Goal: Transaction & Acquisition: Subscribe to service/newsletter

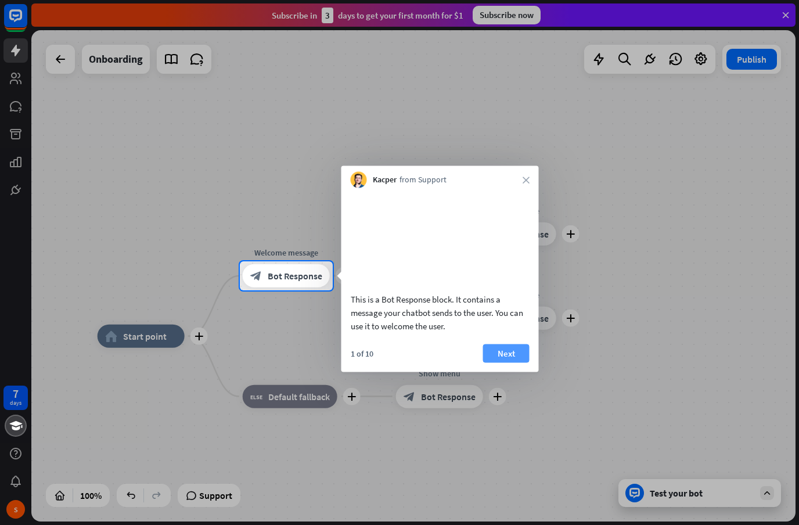
click at [508, 362] on button "Next" at bounding box center [506, 353] width 46 height 19
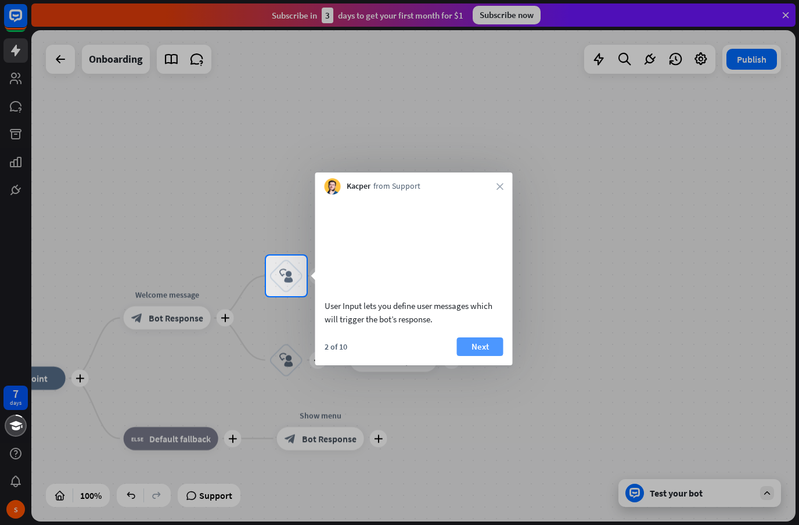
click at [491, 354] on button "Next" at bounding box center [480, 346] width 46 height 19
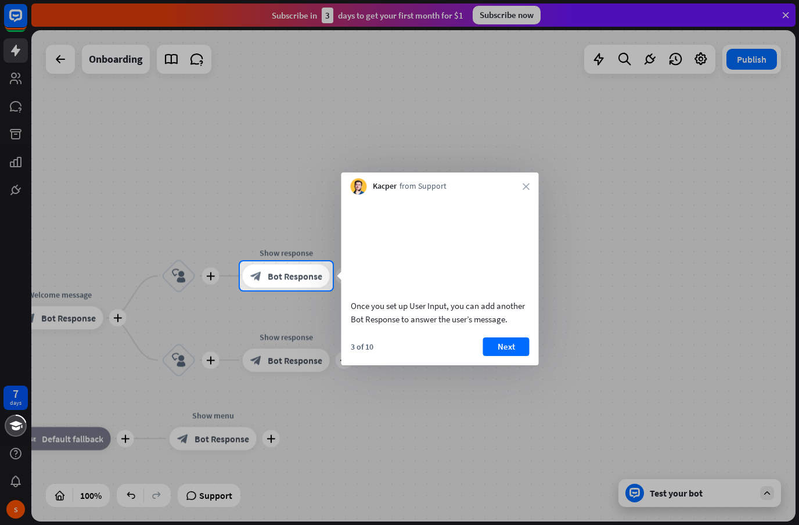
click at [510, 353] on button "Next" at bounding box center [506, 346] width 46 height 19
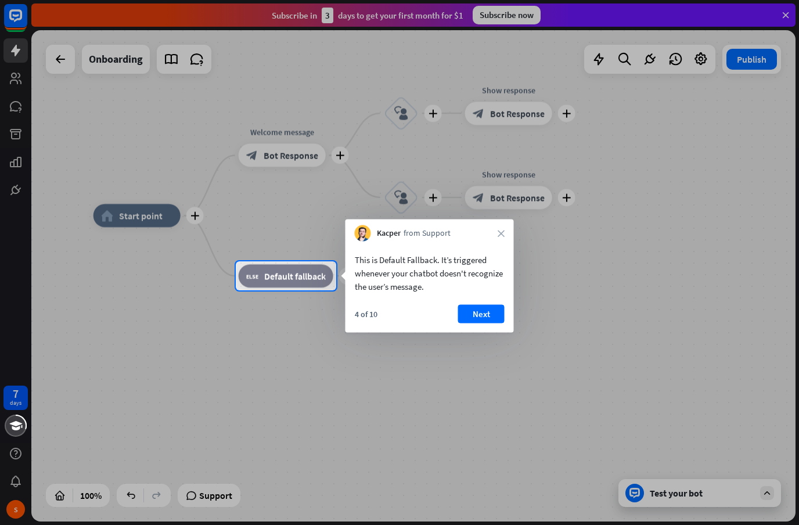
click at [497, 312] on button "Next" at bounding box center [481, 314] width 46 height 19
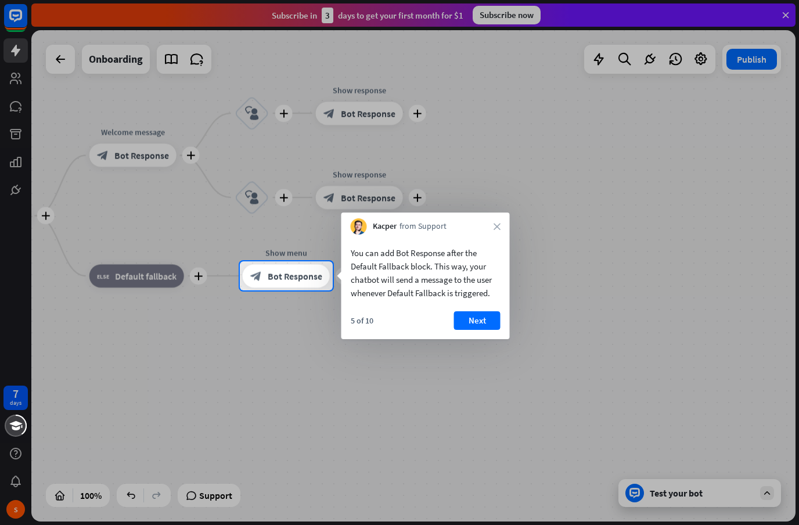
click at [492, 316] on button "Next" at bounding box center [477, 320] width 46 height 19
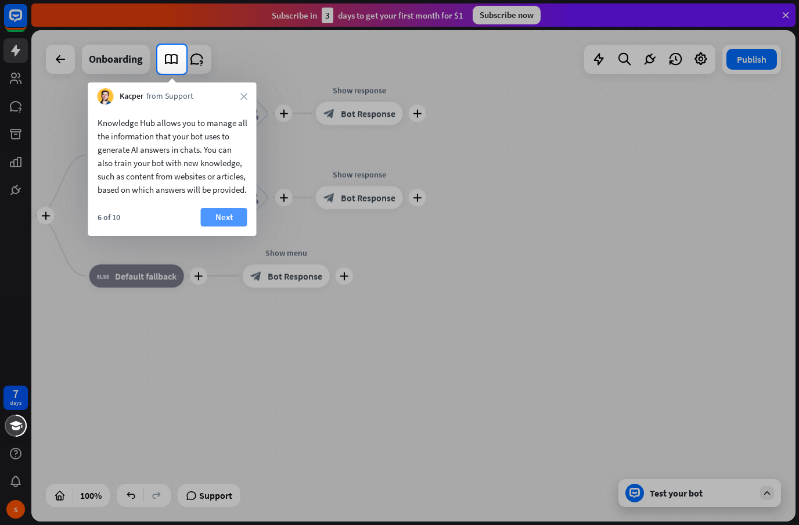
click at [221, 226] on button "Next" at bounding box center [224, 217] width 46 height 19
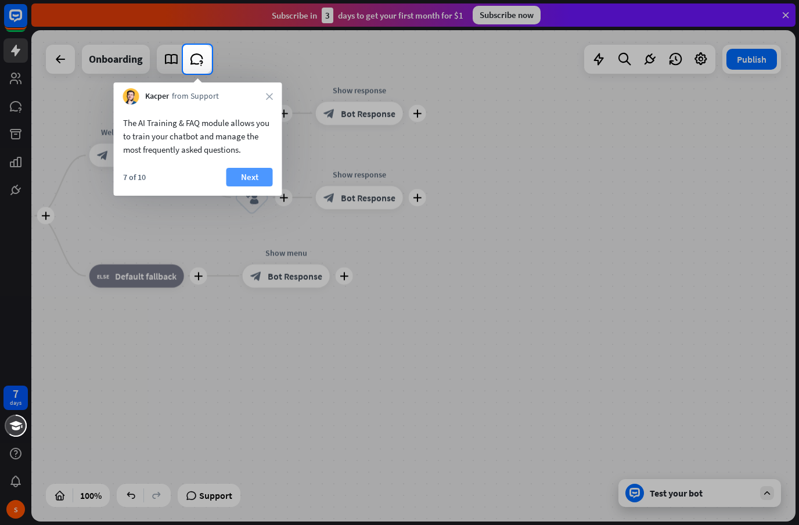
click at [243, 185] on button "Next" at bounding box center [249, 177] width 46 height 19
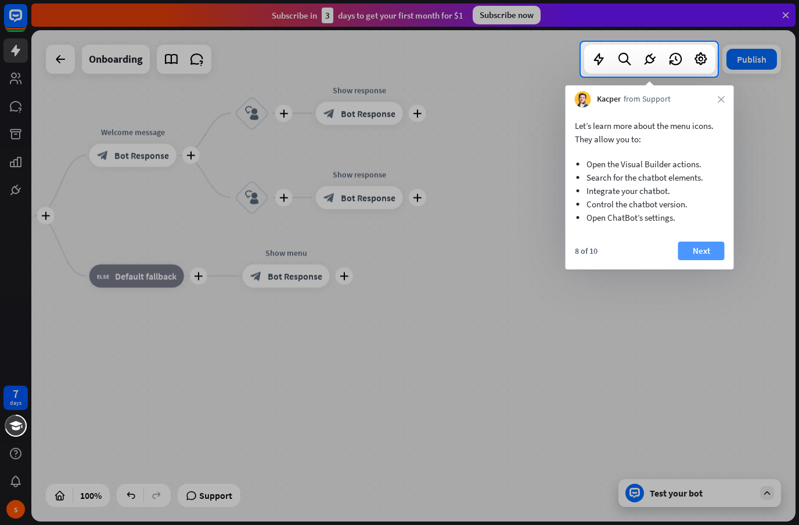
click at [691, 248] on button "Next" at bounding box center [701, 250] width 46 height 19
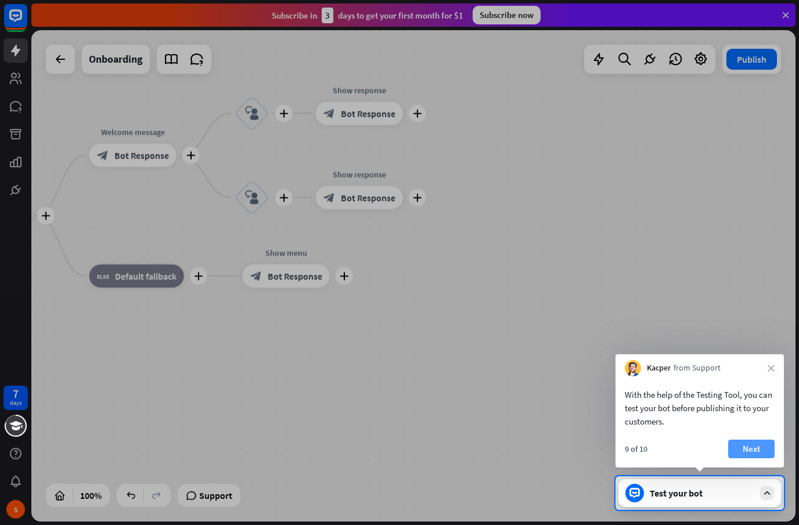
click at [766, 440] on button "Next" at bounding box center [751, 448] width 46 height 19
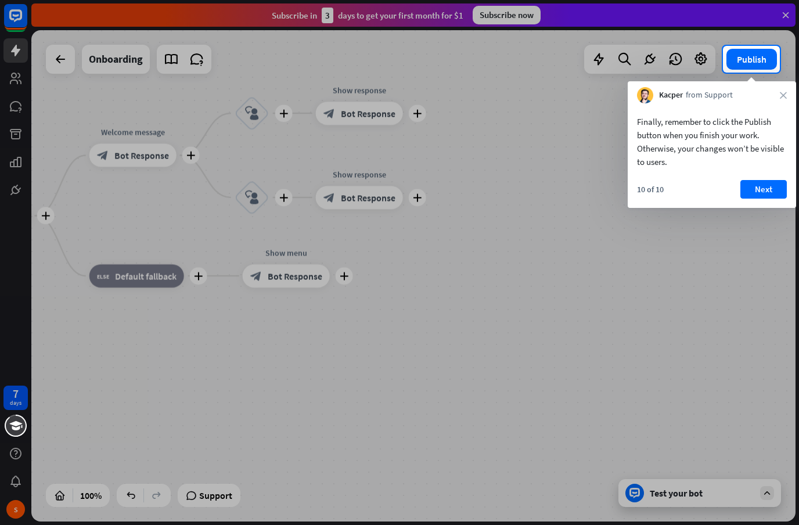
click at [759, 439] on div at bounding box center [399, 299] width 799 height 452
click at [771, 189] on button "Next" at bounding box center [763, 189] width 46 height 19
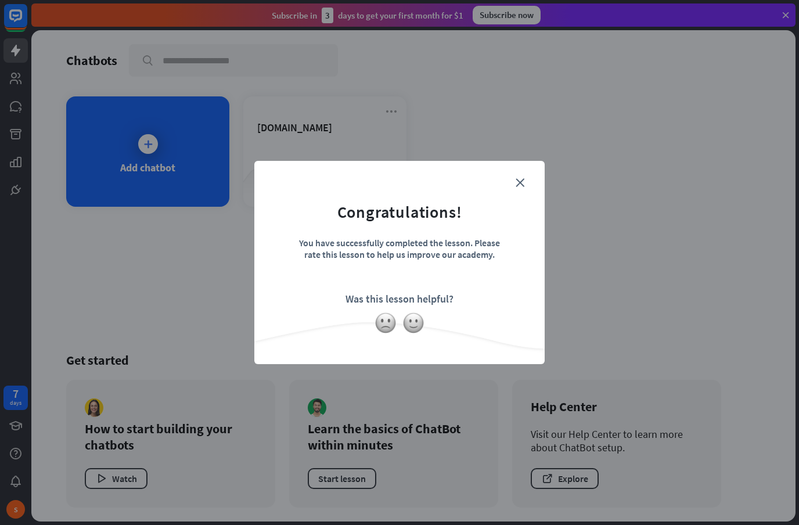
click at [529, 176] on form "Congratulations! You have successfully completed the lesson. Please rate this l…" at bounding box center [399, 244] width 261 height 139
click at [539, 171] on div "close Congratulations! You have successfully completed the lesson. Please rate …" at bounding box center [399, 262] width 290 height 203
click at [520, 185] on icon "close" at bounding box center [519, 182] width 9 height 9
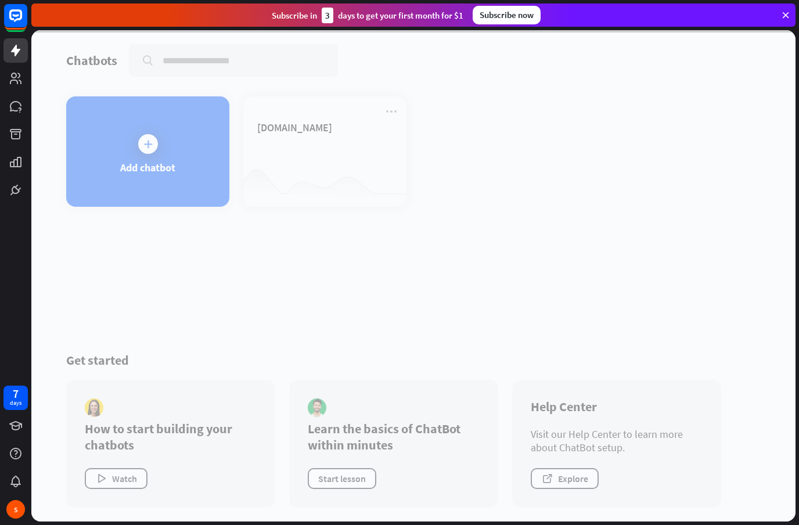
click at [529, 12] on div "Subscribe now" at bounding box center [506, 15] width 68 height 19
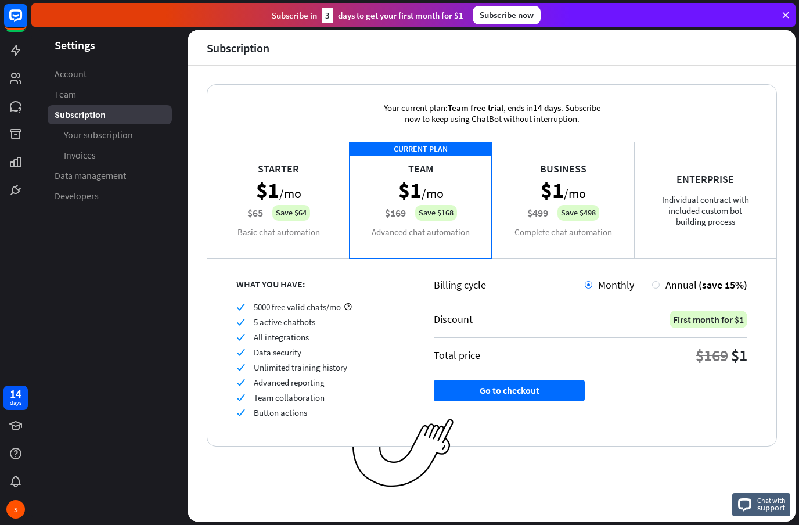
click at [588, 182] on div "Business $1 /mo $499 Save $498 Complete chat automation" at bounding box center [563, 200] width 142 height 116
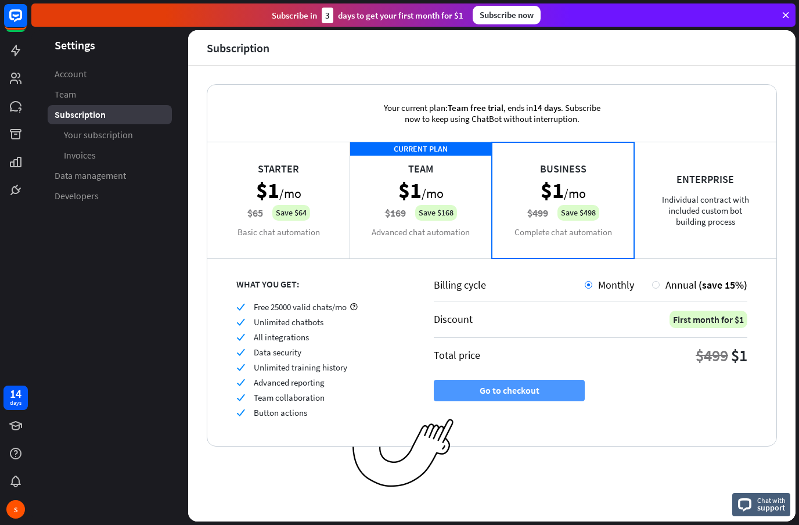
click at [583, 391] on button "Go to checkout" at bounding box center [509, 390] width 151 height 21
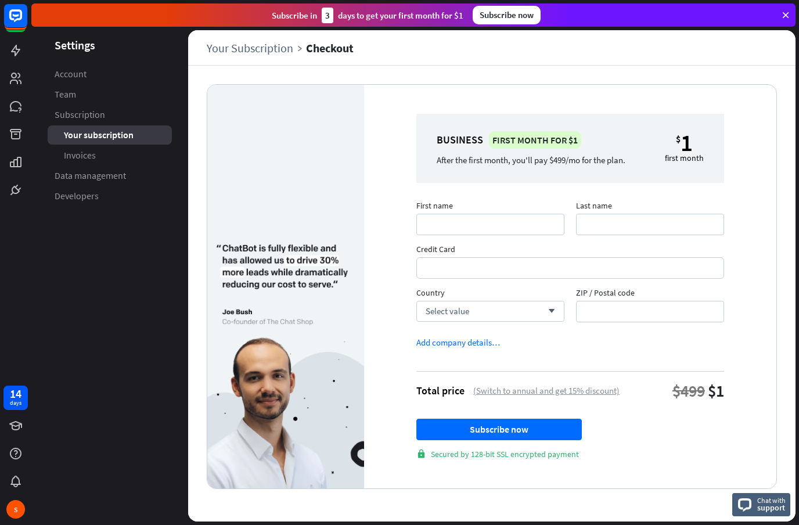
click at [616, 388] on div "(Switch to annual and get 15% discount)" at bounding box center [546, 390] width 146 height 11
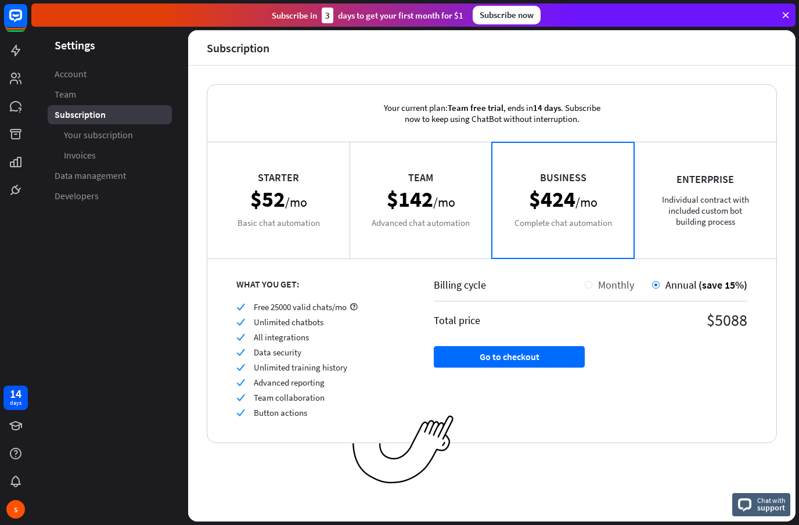
click at [601, 290] on span "Monthly" at bounding box center [616, 284] width 36 height 13
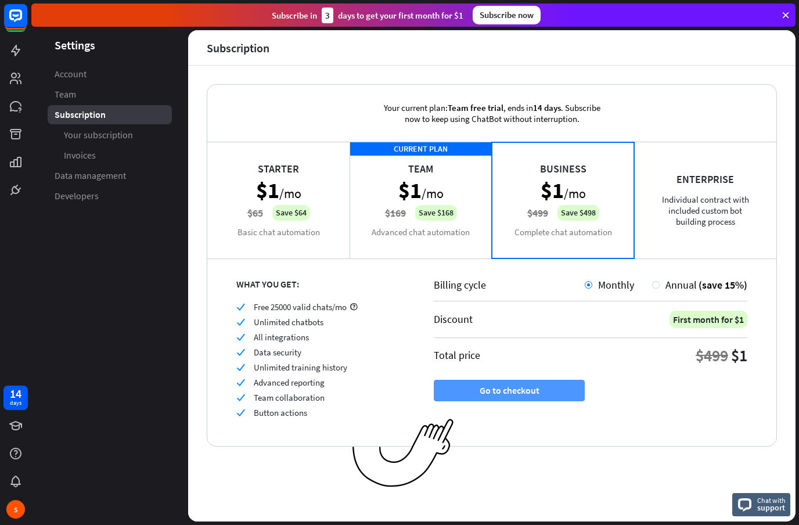
click at [583, 394] on button "Go to checkout" at bounding box center [509, 390] width 151 height 21
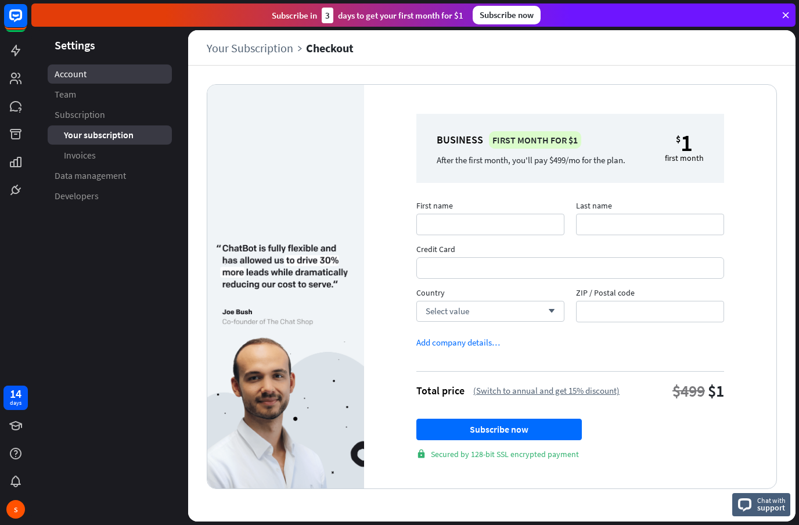
click at [68, 82] on link "Account" at bounding box center [110, 73] width 124 height 19
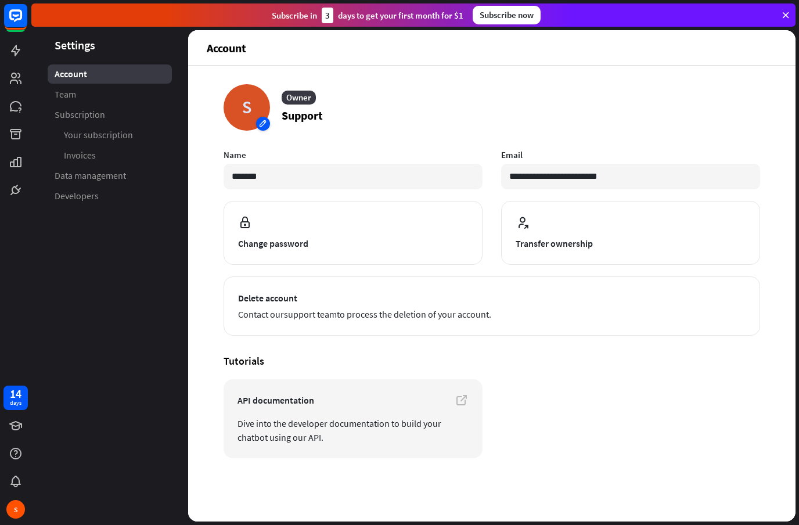
click at [262, 128] on div "S" at bounding box center [246, 107] width 46 height 46
